Goal: Find contact information: Find contact information

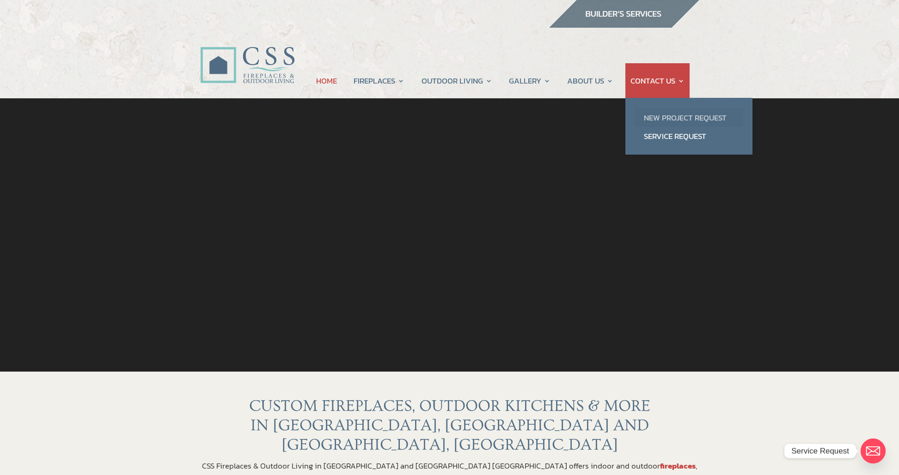
click at [670, 116] on link "New Project Request" at bounding box center [688, 118] width 109 height 18
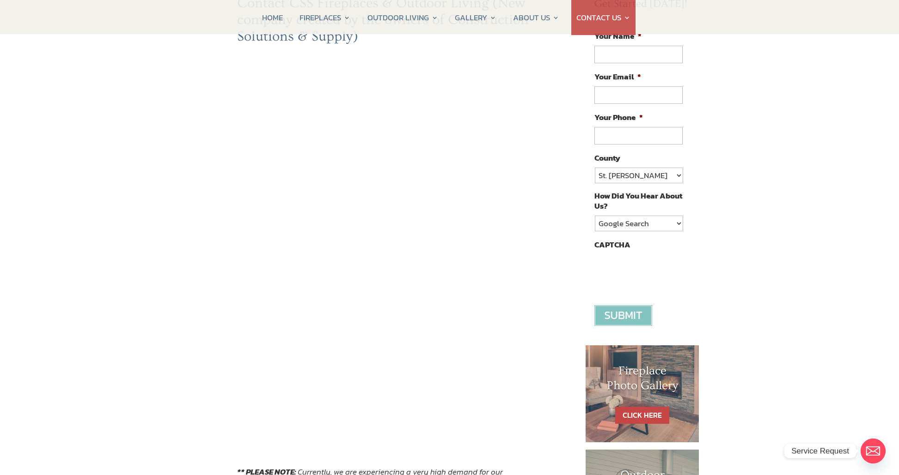
scroll to position [138, 0]
click at [538, 216] on div "Contact CSS Fireplaces & Outdoor Living (New company created by the owners of C…" at bounding box center [385, 280] width 371 height 572
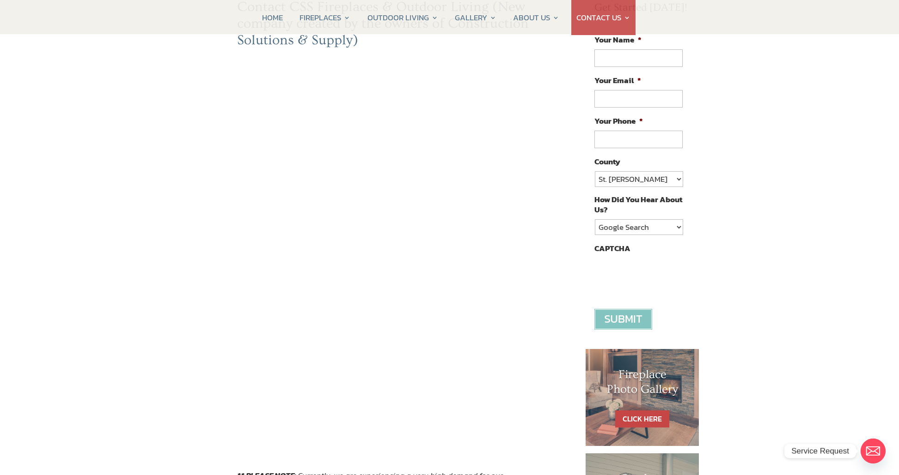
click at [541, 304] on div "Contact CSS Fireplaces & Outdoor Living (New company created by the owners of C…" at bounding box center [385, 285] width 371 height 572
click at [188, 271] on div "Contact CSS Fireplaces & Outdoor Living (New company created by the owners of C…" at bounding box center [449, 334] width 899 height 741
click at [150, 290] on div "Contact CSS Fireplaces & Outdoor Living (New company created by the owners of C…" at bounding box center [449, 334] width 899 height 741
